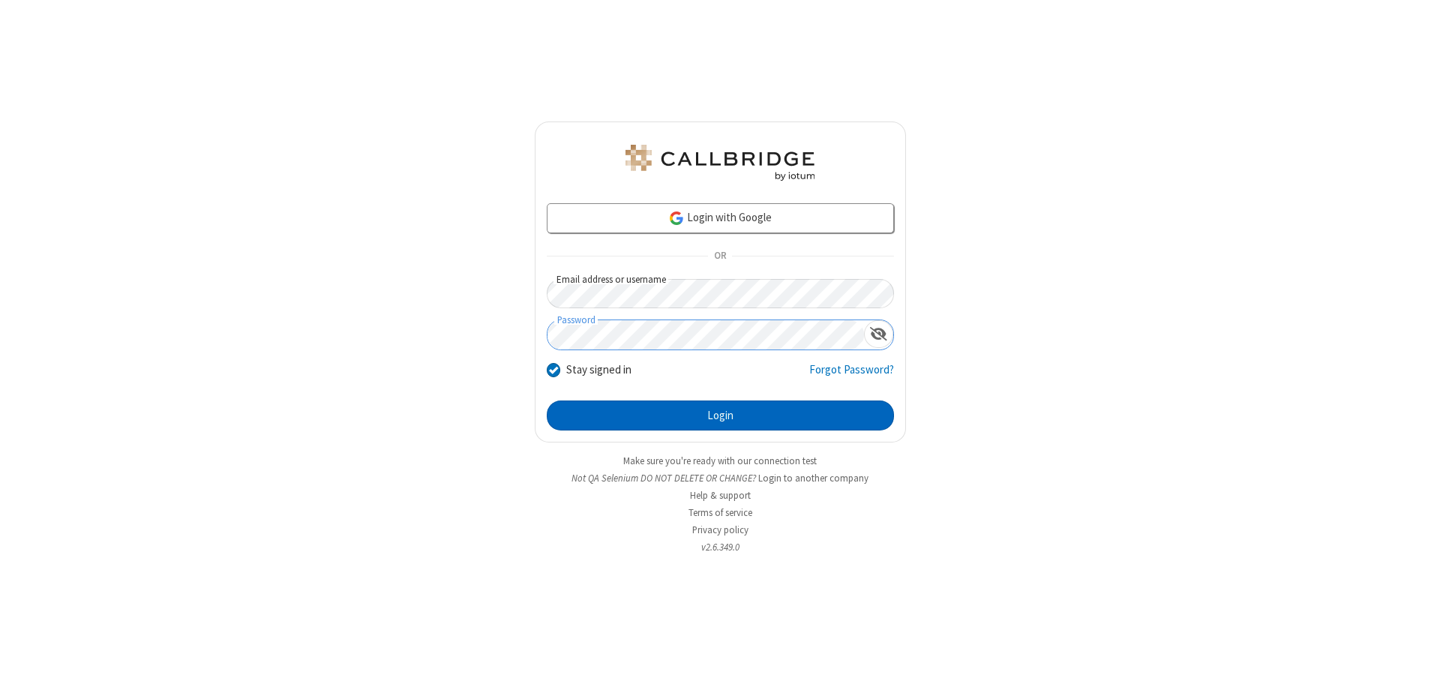
click at [720, 416] on button "Login" at bounding box center [720, 416] width 347 height 30
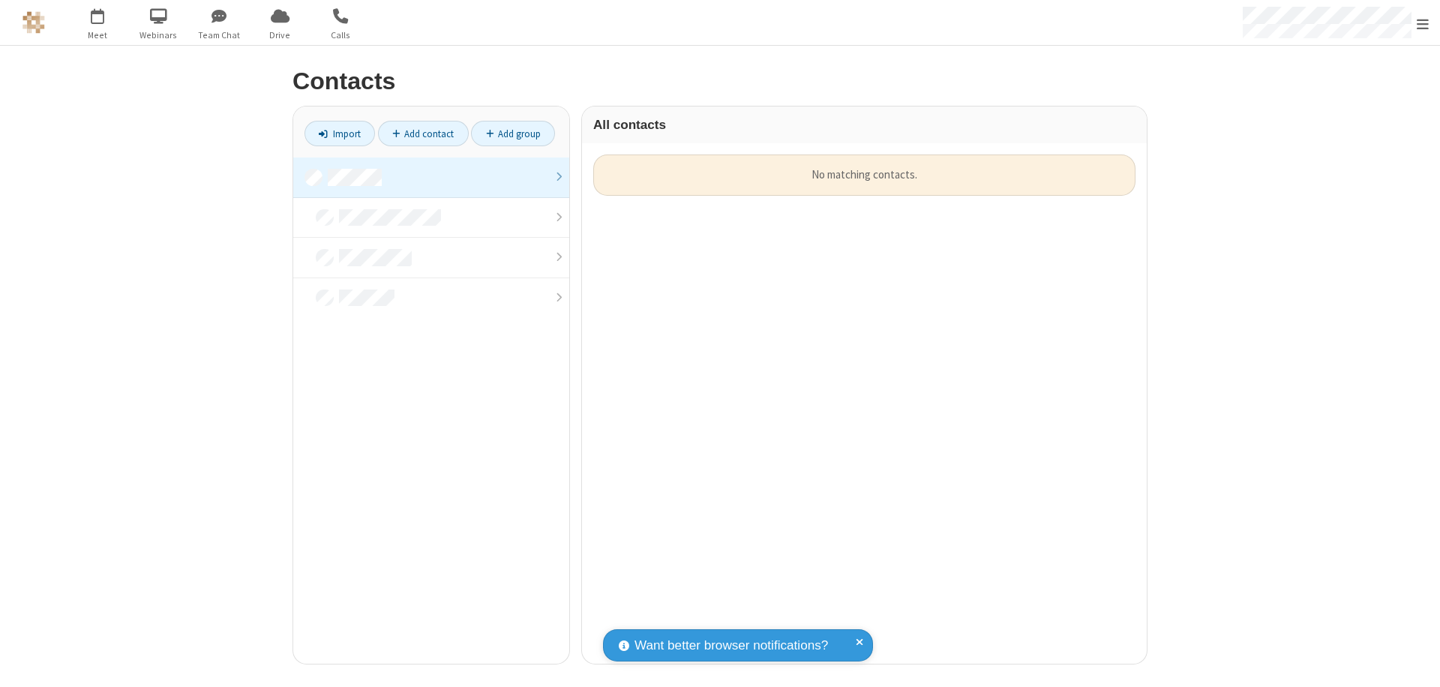
click at [423, 134] on link "Add contact" at bounding box center [423, 134] width 91 height 26
